Goal: Entertainment & Leisure: Browse casually

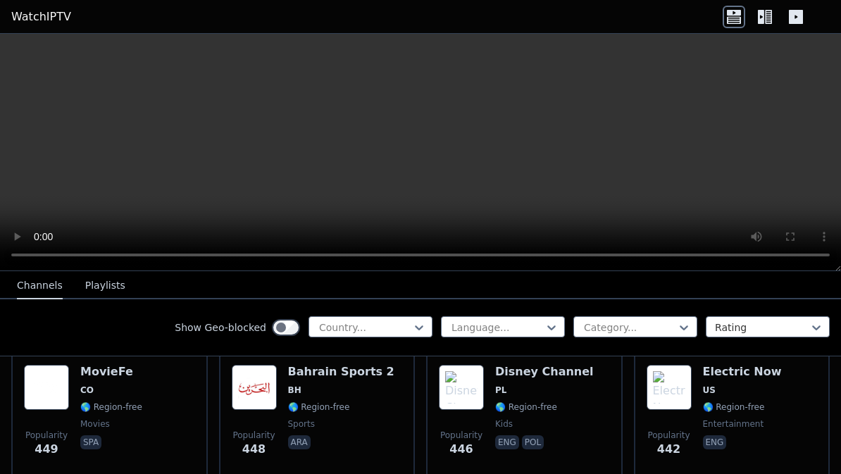
scroll to position [6249, 0]
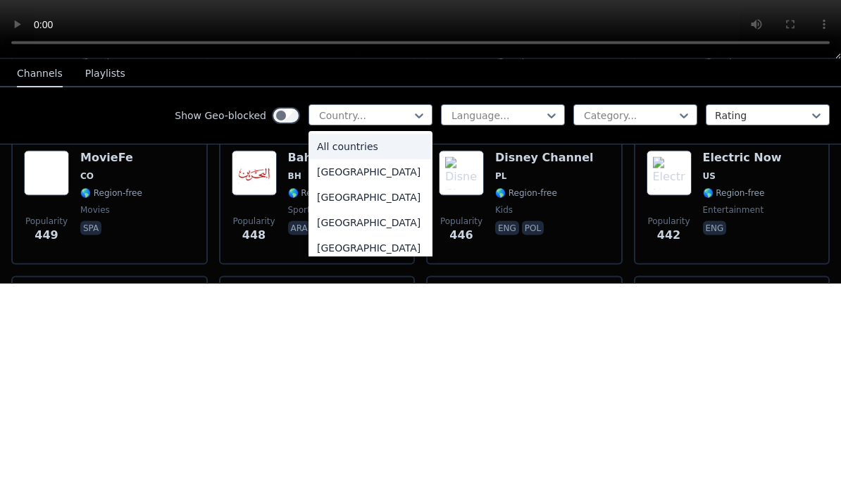
click at [405, 346] on div "All countries" at bounding box center [370, 358] width 124 height 25
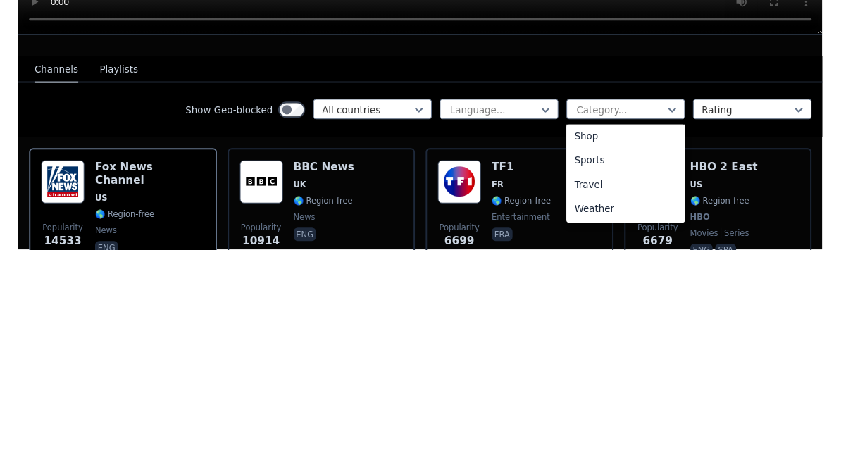
scroll to position [586, 0]
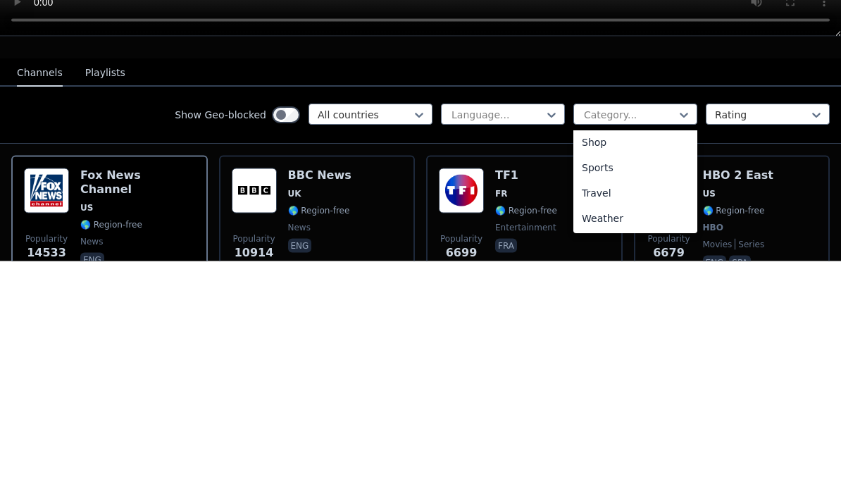
click at [674, 390] on div "Sports" at bounding box center [635, 402] width 124 height 25
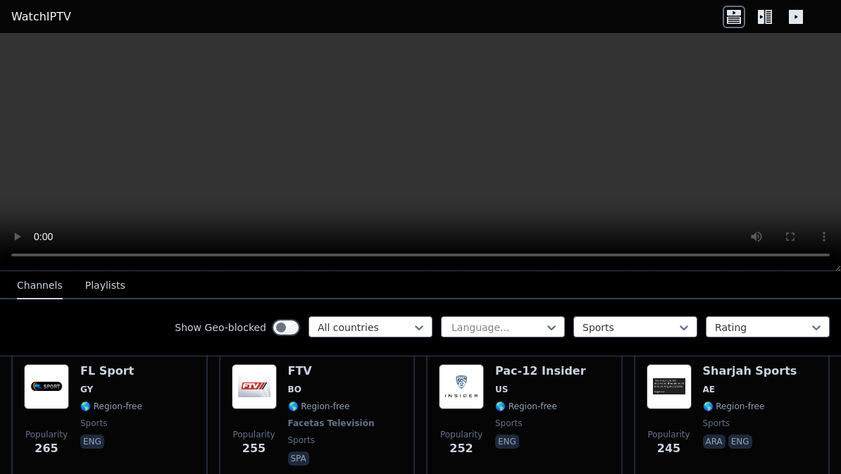
scroll to position [1560, 0]
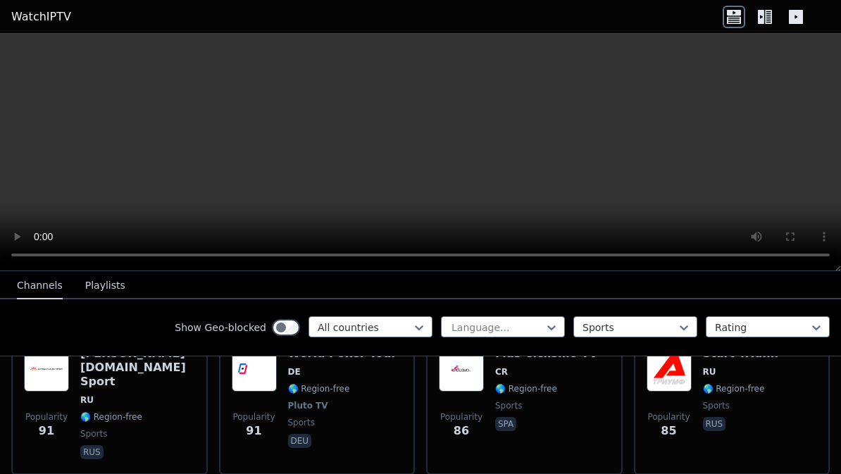
click at [786, 433] on div "Popularity 85 Start Triumf RU 🌎 Region-free sports rus" at bounding box center [731, 403] width 171 height 115
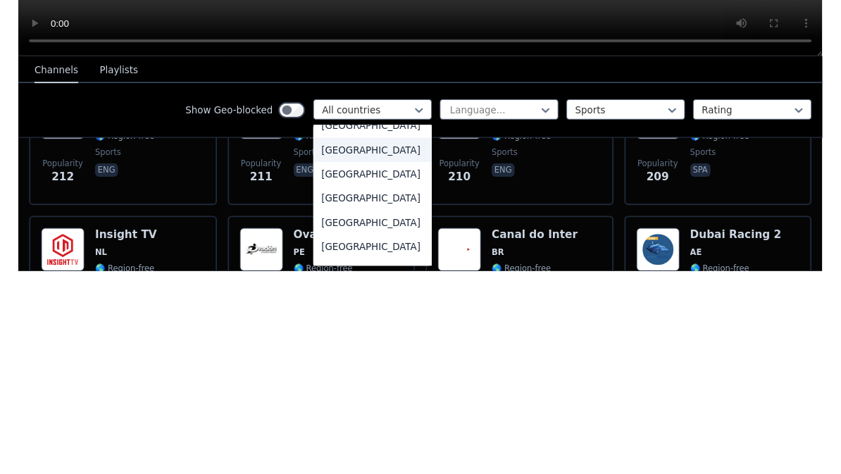
scroll to position [358, 0]
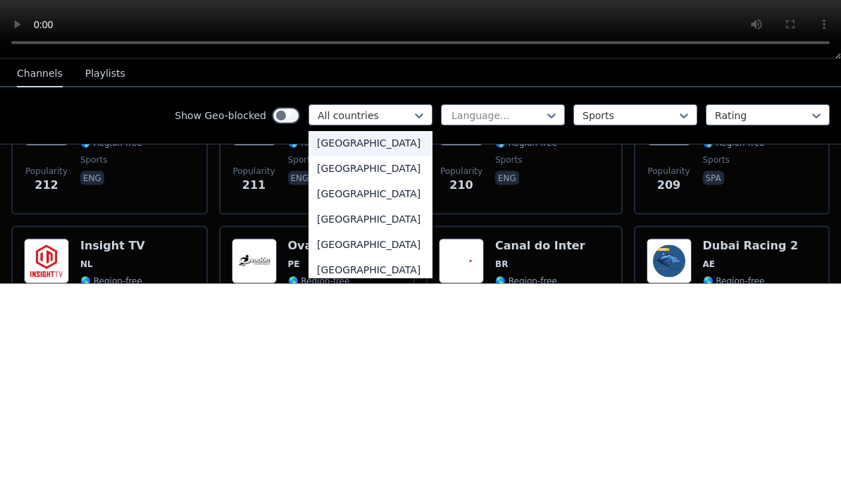
click at [425, 368] on div "[GEOGRAPHIC_DATA]" at bounding box center [370, 380] width 124 height 25
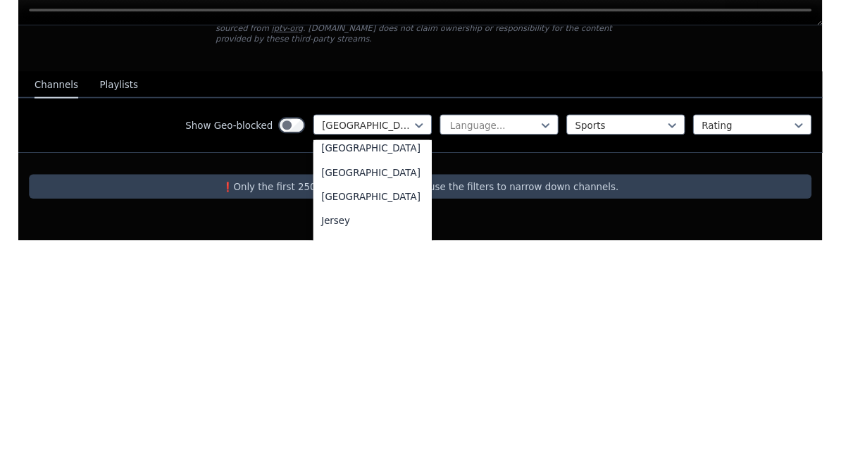
scroll to position [2366, 0]
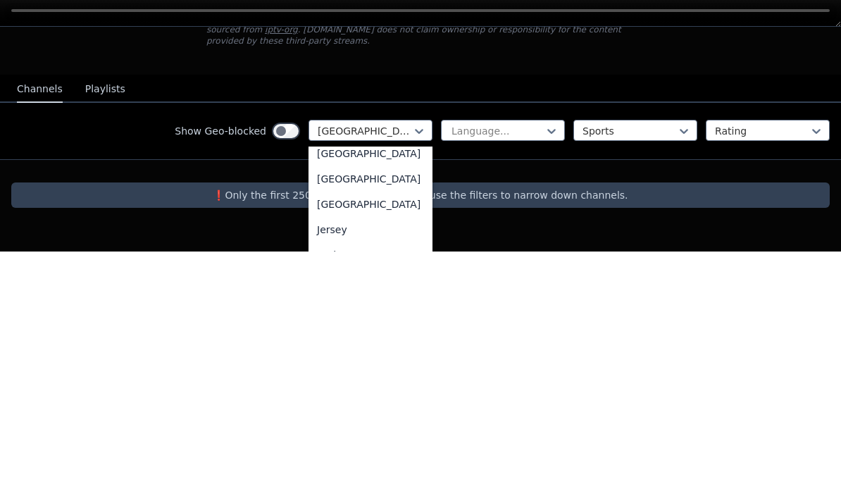
click at [401, 360] on div "[GEOGRAPHIC_DATA]" at bounding box center [370, 372] width 124 height 25
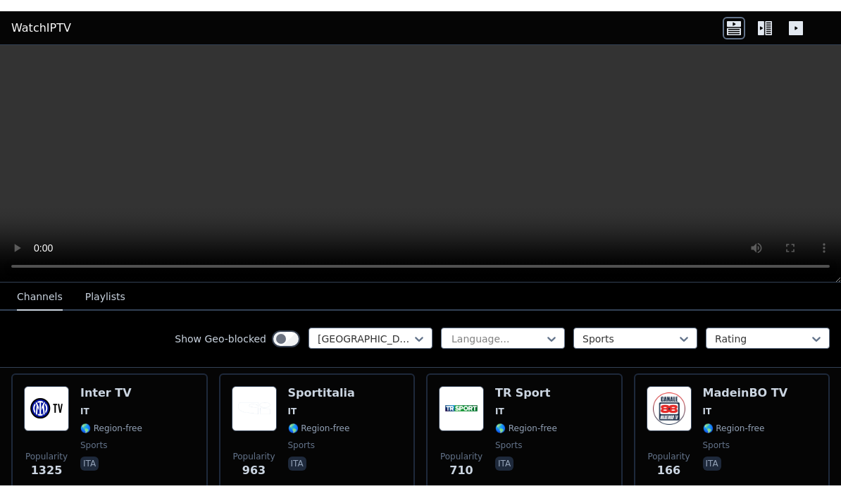
scroll to position [158, 0]
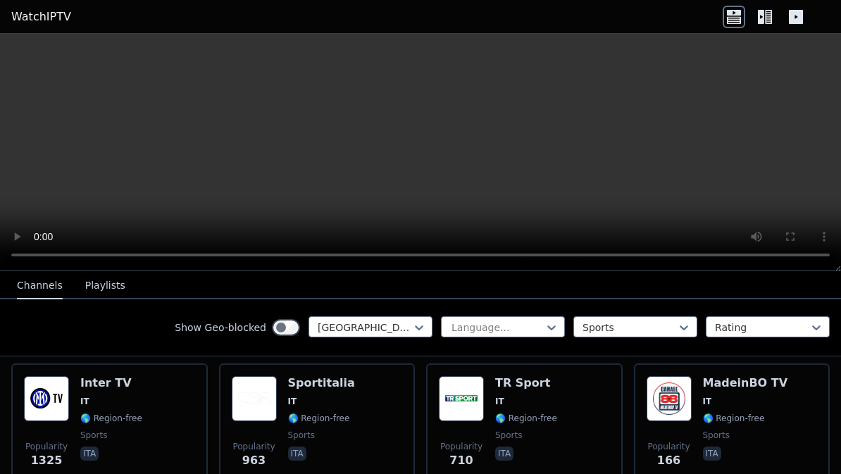
click at [353, 415] on div "Popularity 963 Sportitalia IT 🌎 Region-free sports ita" at bounding box center [317, 426] width 171 height 101
click at [410, 163] on video at bounding box center [420, 152] width 841 height 237
click at [422, 163] on video at bounding box center [420, 152] width 841 height 237
click at [755, 155] on video at bounding box center [420, 152] width 841 height 237
click at [17, 42] on video at bounding box center [420, 152] width 841 height 237
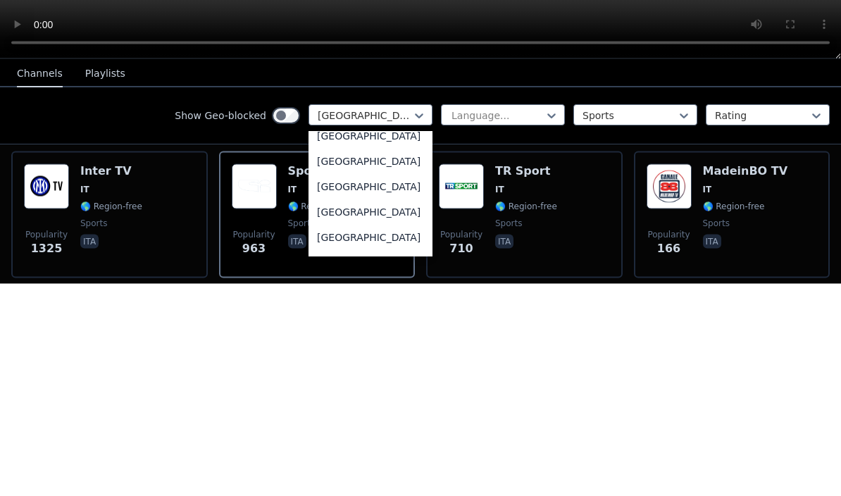
scroll to position [2529, 0]
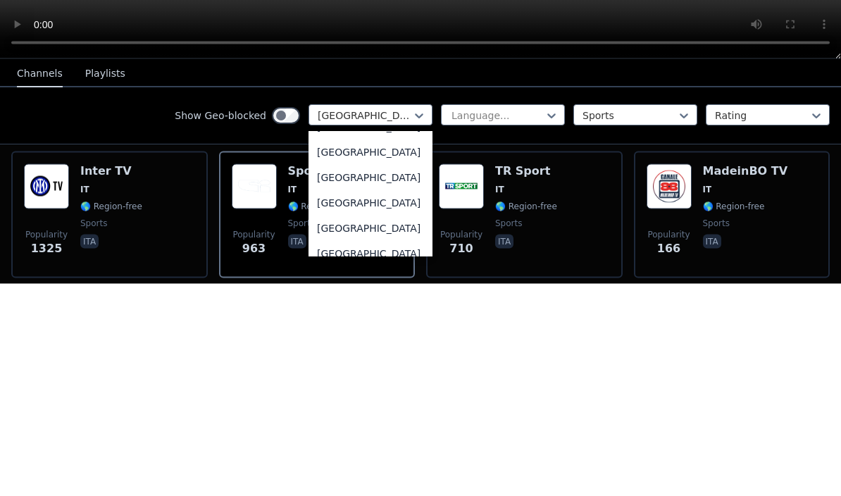
click at [423, 351] on div "[GEOGRAPHIC_DATA]" at bounding box center [370, 363] width 124 height 25
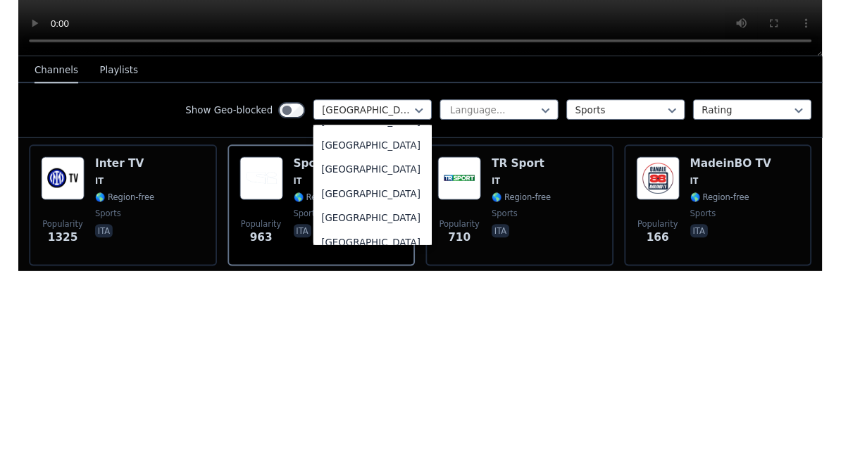
scroll to position [0, 0]
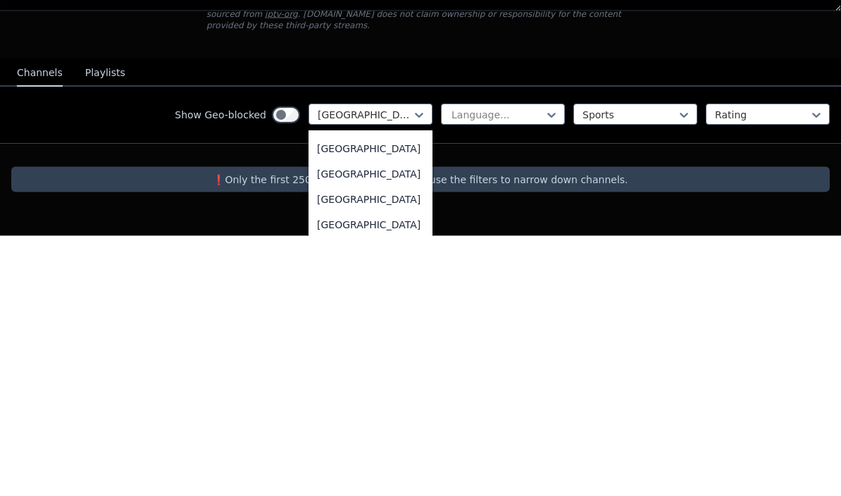
scroll to position [5004, 0]
click at [402, 372] on div "[GEOGRAPHIC_DATA]" at bounding box center [370, 384] width 124 height 25
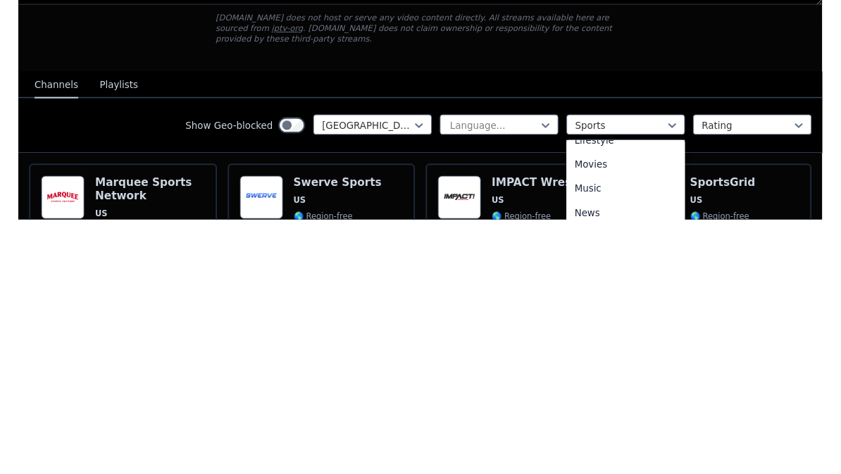
scroll to position [370, 0]
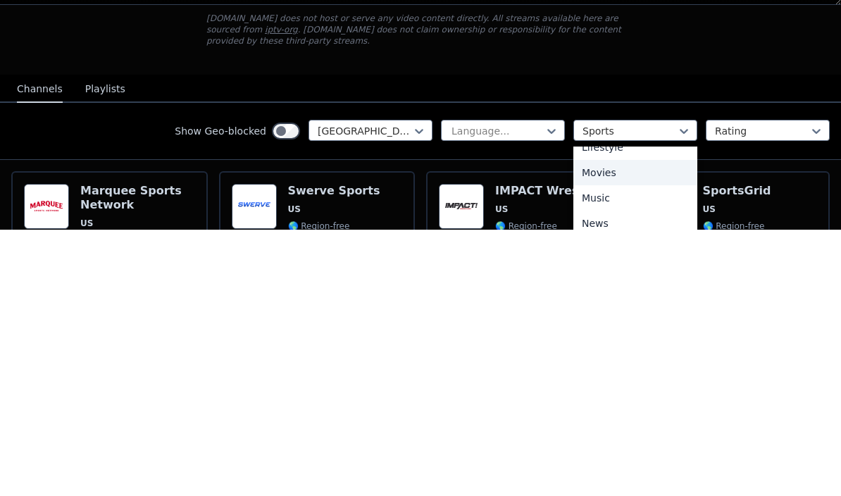
click at [639, 426] on div "Movies" at bounding box center [635, 438] width 124 height 25
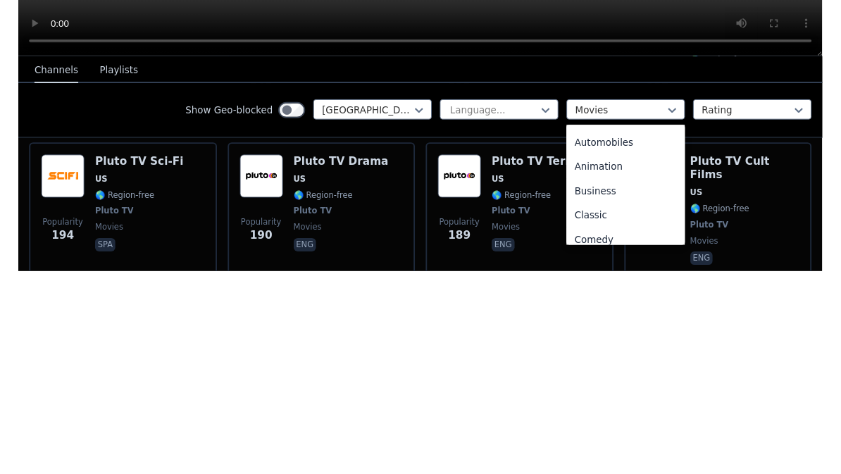
scroll to position [21, 0]
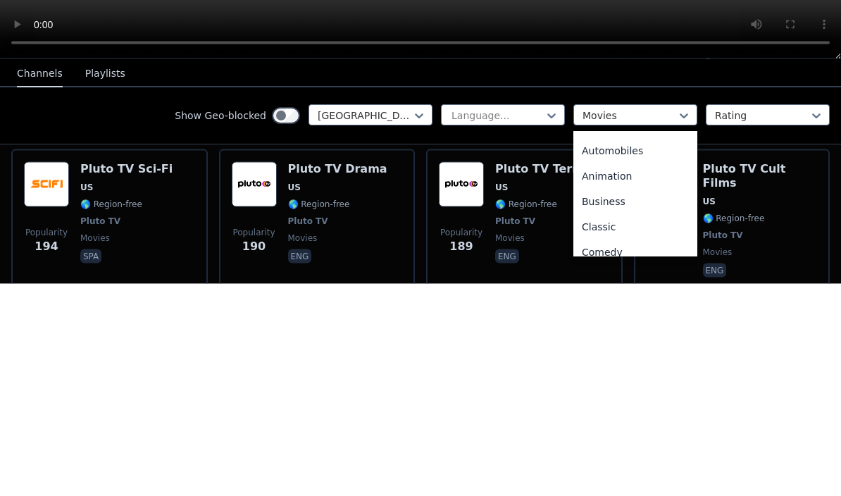
click at [663, 350] on div "Automobiles" at bounding box center [635, 362] width 124 height 25
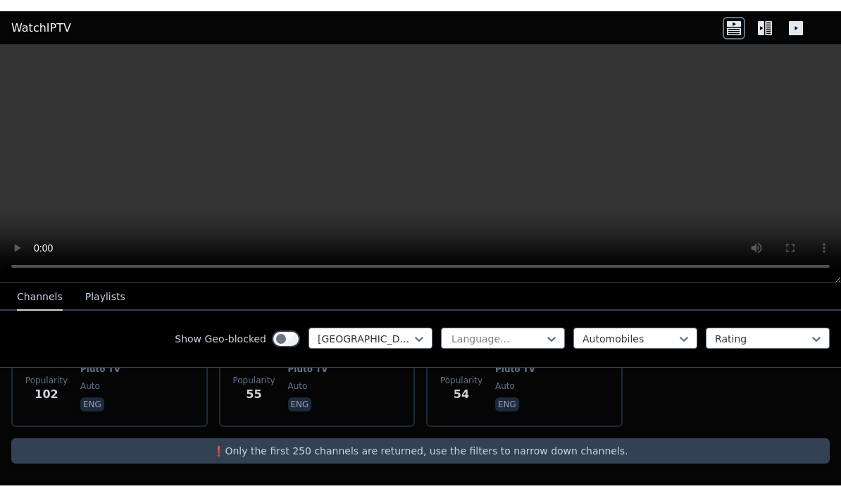
scroll to position [377, 0]
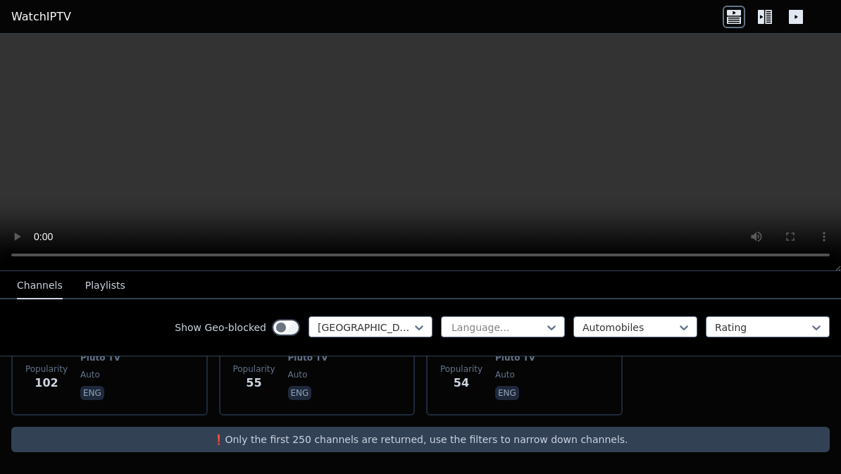
click at [701, 440] on p "❗️Only the first 250 channels are returned, use the filters to narrow down chan…" at bounding box center [420, 439] width 807 height 14
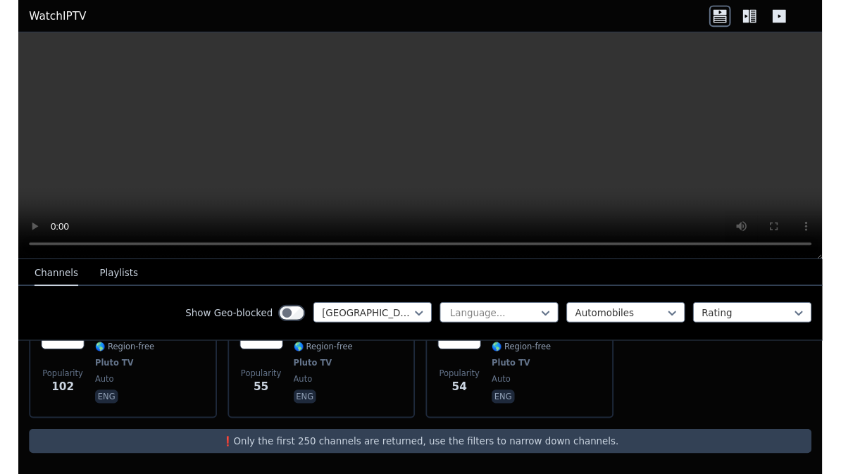
scroll to position [355, 0]
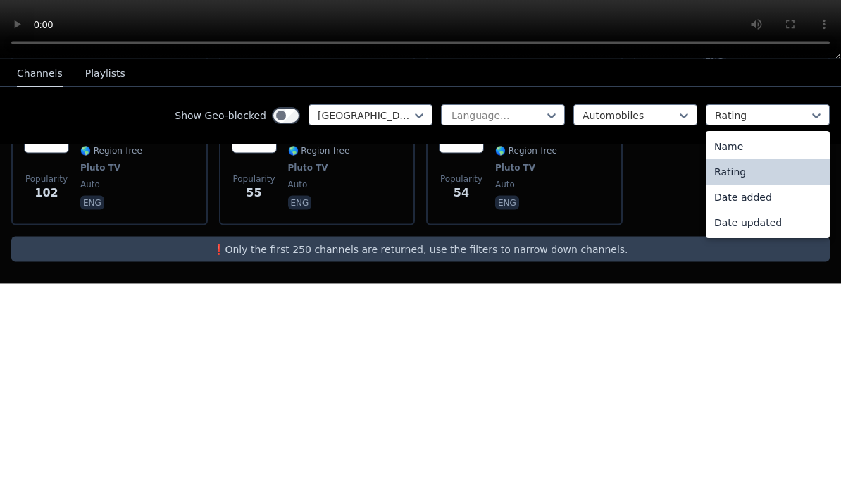
click at [803, 371] on div "Rating" at bounding box center [767, 383] width 124 height 25
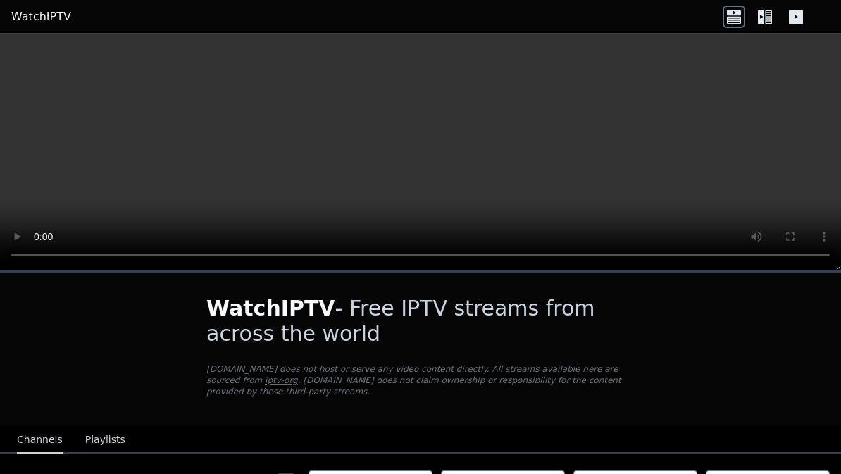
click at [111, 444] on button "Playlists" at bounding box center [105, 440] width 40 height 27
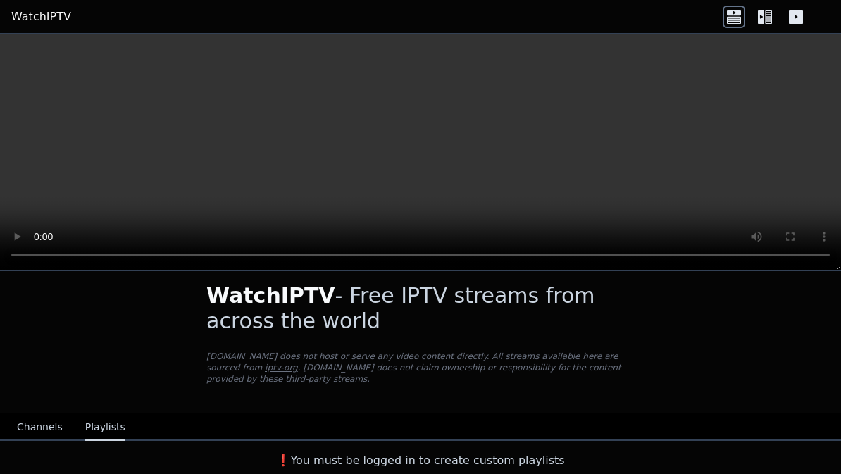
scroll to position [13, 0]
click at [8, 431] on div "Channels Playlists" at bounding box center [71, 427] width 131 height 27
click at [47, 432] on button "Channels" at bounding box center [40, 427] width 46 height 27
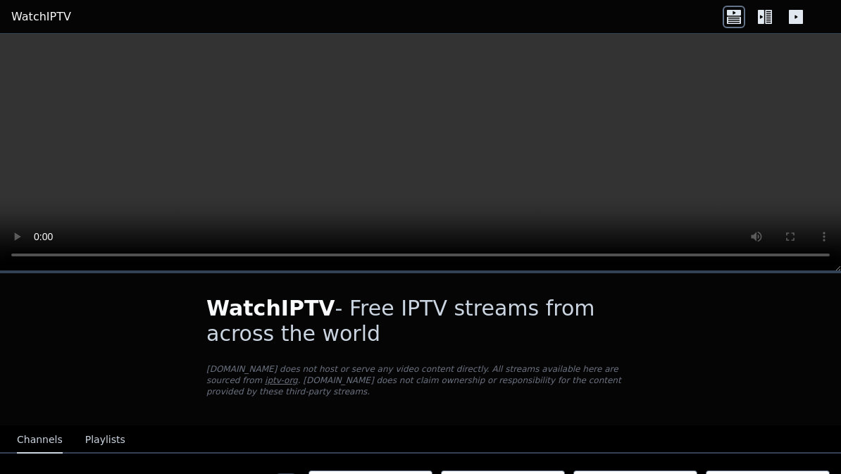
scroll to position [0, 0]
